Goal: Task Accomplishment & Management: Use online tool/utility

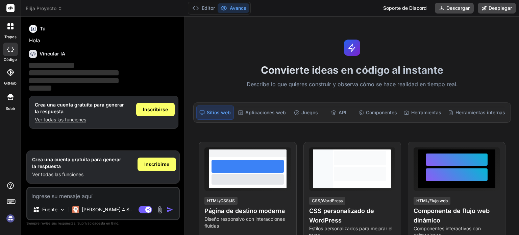
click at [11, 219] on img at bounding box center [10, 217] width 11 height 11
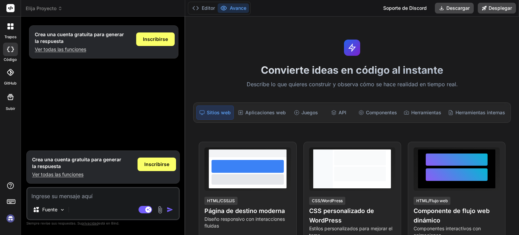
type textarea "x"
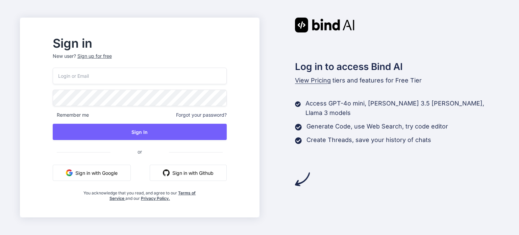
click at [112, 80] on input "email" at bounding box center [140, 76] width 174 height 17
type input "joinersmendez@gmail.com"
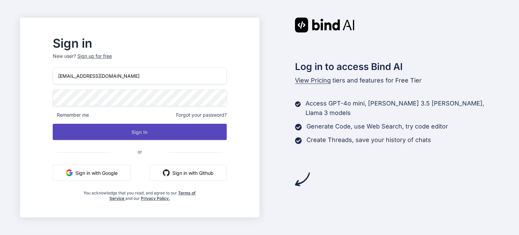
click at [122, 133] on button "Sign In" at bounding box center [140, 132] width 174 height 16
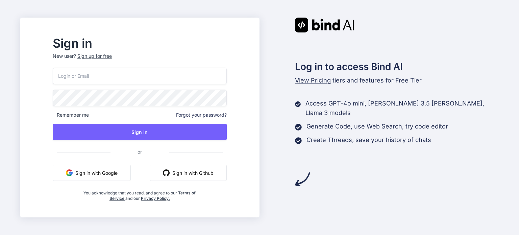
click at [202, 74] on input "email" at bounding box center [140, 76] width 174 height 17
type input "joinersmendez@gmail.com"
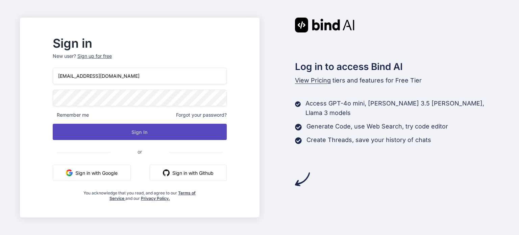
click at [147, 128] on button "Sign In" at bounding box center [140, 132] width 174 height 16
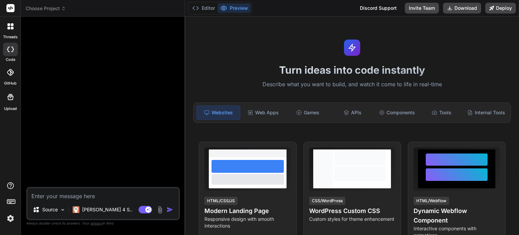
click at [12, 218] on img at bounding box center [10, 217] width 11 height 11
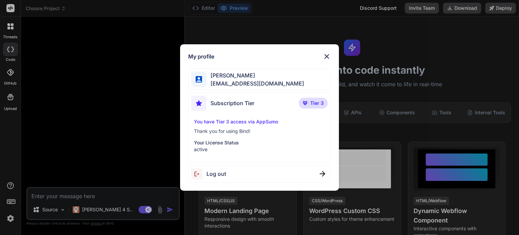
click at [328, 59] on img at bounding box center [327, 56] width 8 height 8
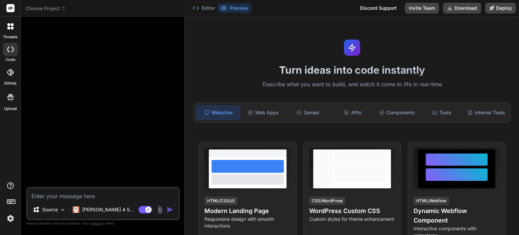
click at [101, 194] on textarea at bounding box center [102, 194] width 151 height 12
click at [4, 52] on div at bounding box center [10, 50] width 15 height 14
type textarea "x"
click at [34, 8] on span "Choose Project" at bounding box center [46, 8] width 40 height 7
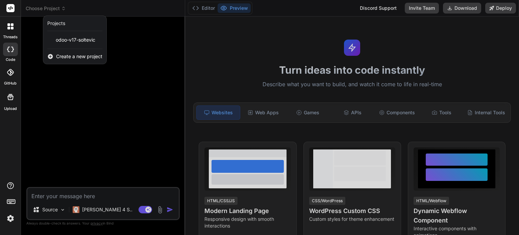
click at [59, 54] on span "Create a new project" at bounding box center [79, 56] width 46 height 7
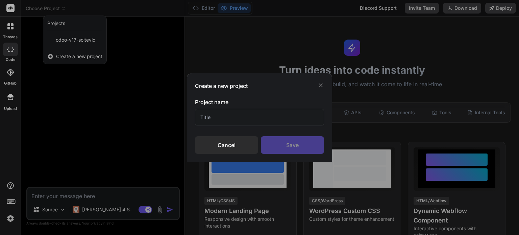
click at [217, 118] on input "text" at bounding box center [259, 117] width 129 height 17
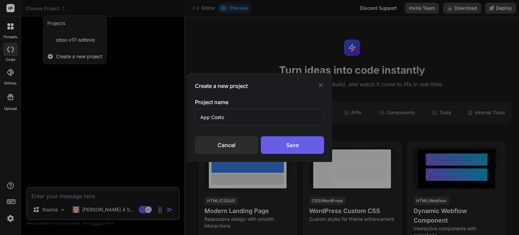
type input "App Costo"
click at [282, 142] on div "Save" at bounding box center [292, 145] width 63 height 18
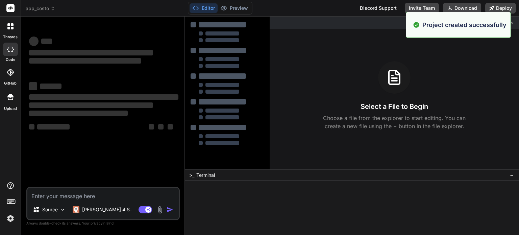
scroll to position [6, 0]
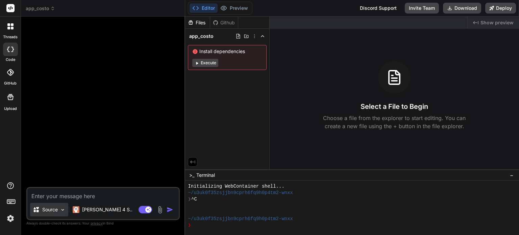
click at [57, 207] on p "Source" at bounding box center [50, 209] width 16 height 7
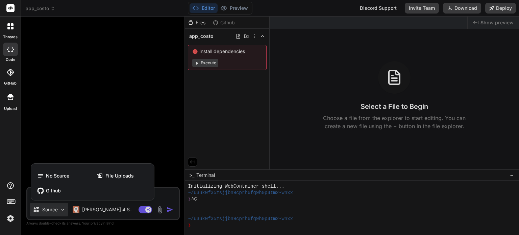
click at [65, 83] on div at bounding box center [259, 117] width 519 height 235
type textarea "x"
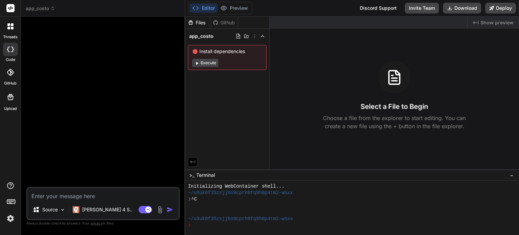
click at [13, 76] on div at bounding box center [10, 72] width 15 height 15
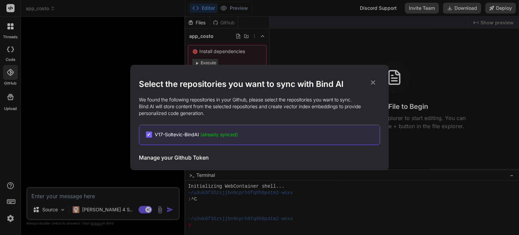
click at [166, 134] on span "V17-Soltevic-BindAI (already synced)" at bounding box center [196, 134] width 83 height 7
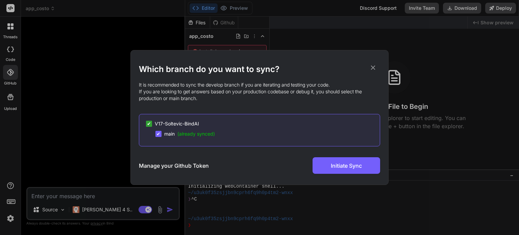
click at [372, 69] on icon at bounding box center [373, 68] width 4 height 4
